Goal: Task Accomplishment & Management: Complete application form

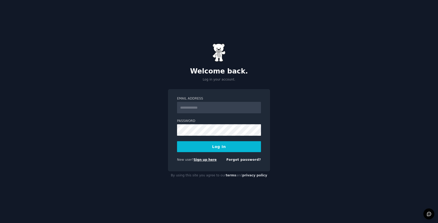
click at [207, 162] on link "Sign up here" at bounding box center [205, 160] width 23 height 4
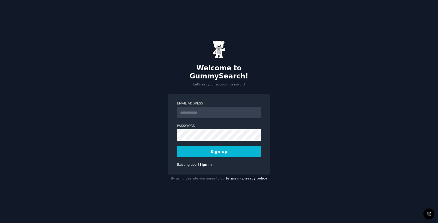
click at [202, 111] on input "Email Address" at bounding box center [219, 112] width 84 height 11
type input "**********"
click at [246, 151] on button "Sign up" at bounding box center [219, 151] width 84 height 11
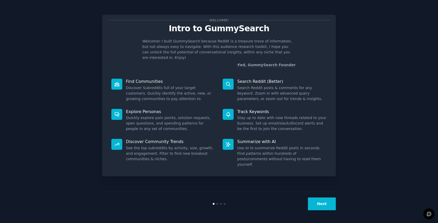
click at [325, 202] on button "Next" at bounding box center [322, 203] width 28 height 13
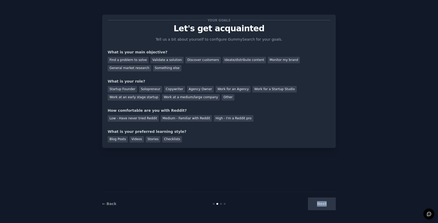
click at [325, 202] on div "Next" at bounding box center [297, 203] width 78 height 13
click at [324, 176] on div "Your goals Let's get acquainted Tell us a bit about yourself to configure Gummy…" at bounding box center [218, 111] width 233 height 208
click at [149, 91] on div "Solopreneur" at bounding box center [150, 89] width 23 height 7
click at [135, 61] on div "Find a problem to solve" at bounding box center [128, 60] width 41 height 7
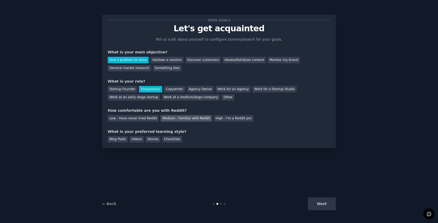
click at [196, 118] on div "Medium - Familiar with Reddit" at bounding box center [185, 118] width 51 height 7
click at [167, 139] on div "Checklists" at bounding box center [172, 139] width 20 height 7
click at [326, 203] on button "Next" at bounding box center [322, 203] width 28 height 13
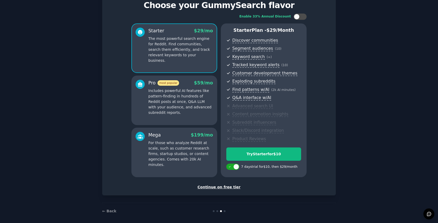
scroll to position [27, 0]
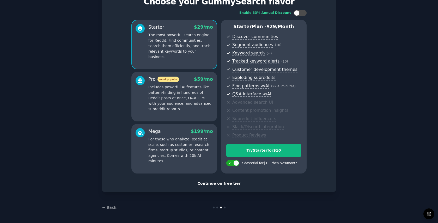
click at [224, 184] on div "Continue on free tier" at bounding box center [219, 183] width 222 height 5
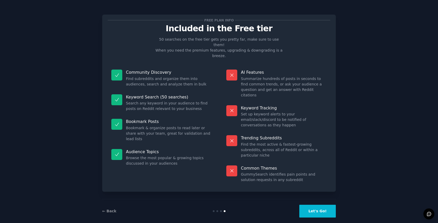
click at [325, 205] on button "Let's Go!" at bounding box center [317, 211] width 36 height 13
